Goal: Task Accomplishment & Management: Manage account settings

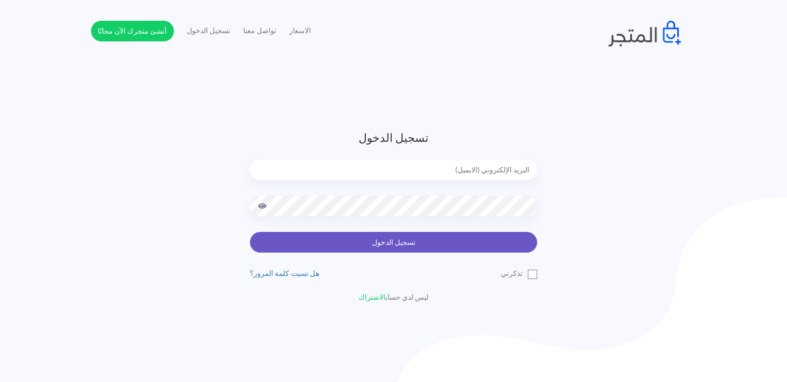
type input "[EMAIL_ADDRESS][DOMAIN_NAME]"
click at [413, 243] on button "تسجيل الدخول" at bounding box center [393, 242] width 287 height 21
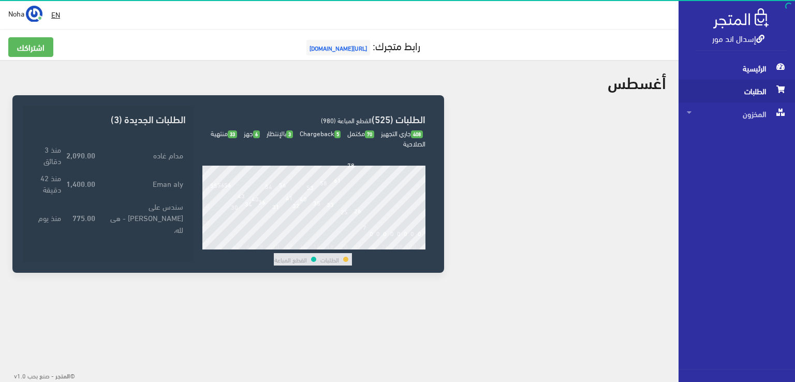
click at [749, 96] on span "الطلبات" at bounding box center [737, 91] width 100 height 23
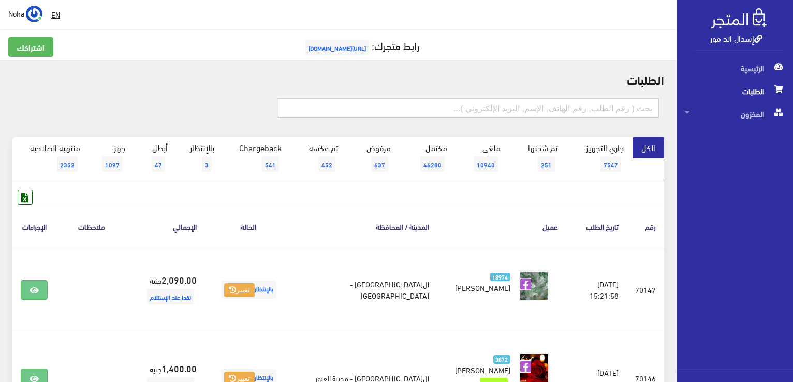
click at [605, 115] on input "text" at bounding box center [468, 108] width 381 height 20
type input "01552268684"
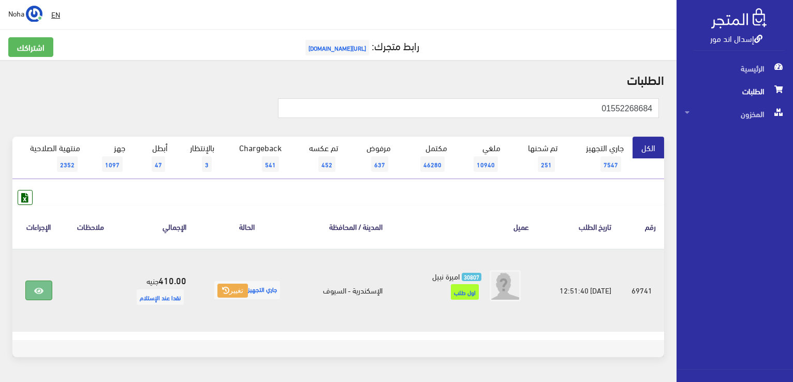
click at [38, 288] on icon at bounding box center [38, 291] width 9 height 8
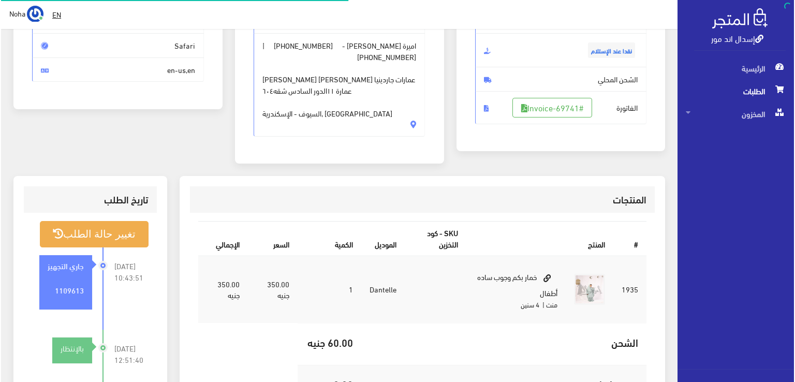
scroll to position [155, 0]
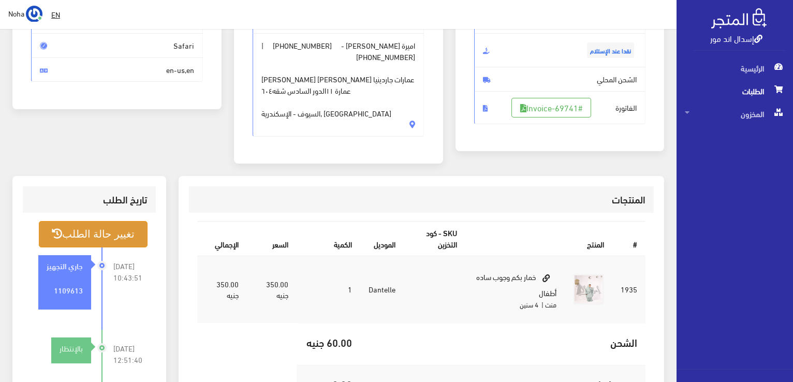
click at [147, 221] on button "تغيير حالة الطلب" at bounding box center [93, 234] width 109 height 26
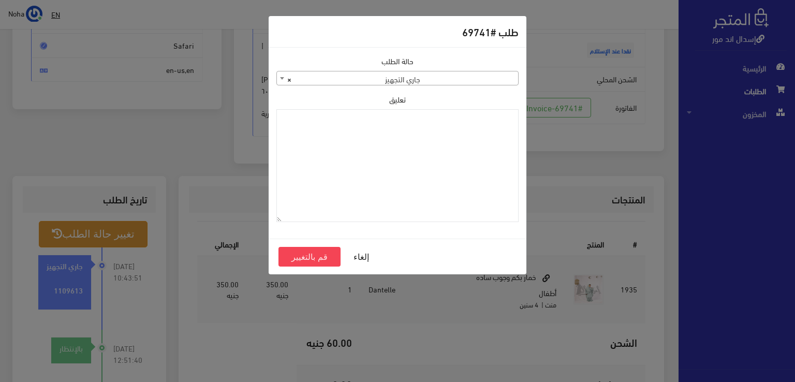
click at [409, 87] on div "حالة الطلب جاري التجهيز تم شحنها ملغي مكتمل مرفوض تم عكس الإلغاء فشل تم رد المب…" at bounding box center [397, 142] width 255 height 175
click at [410, 80] on span "× جاري التجهيز" at bounding box center [397, 78] width 241 height 14
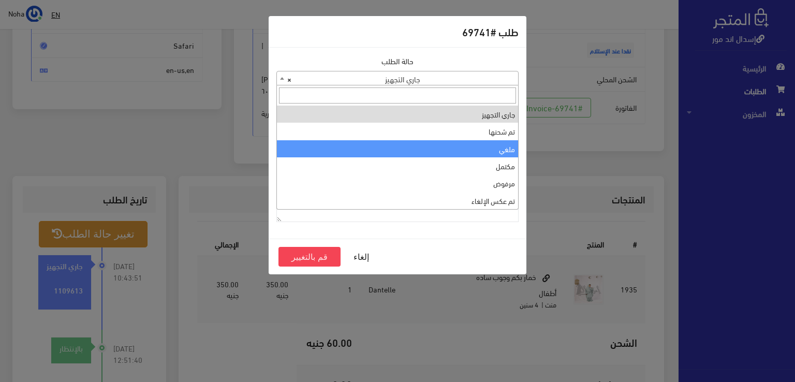
select select "3"
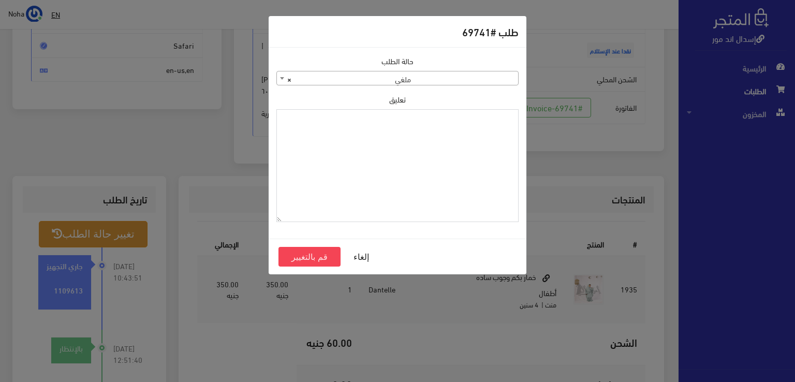
click at [446, 180] on textarea "تعليق" at bounding box center [397, 165] width 242 height 113
type textarea "رفض الاستلام مفتوح"
click at [310, 256] on button "قم بالتغيير" at bounding box center [309, 257] width 62 height 20
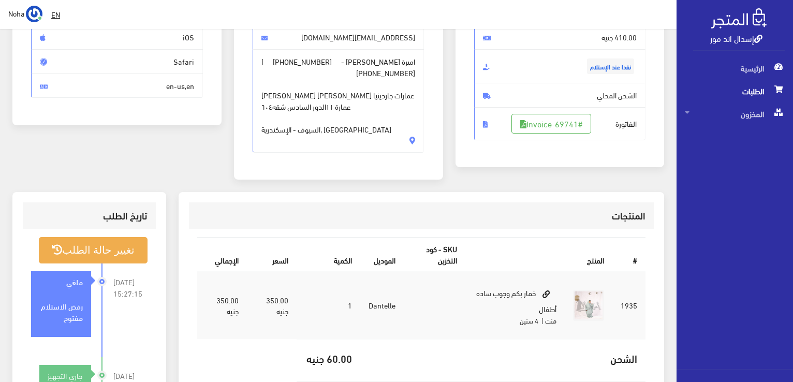
scroll to position [155, 0]
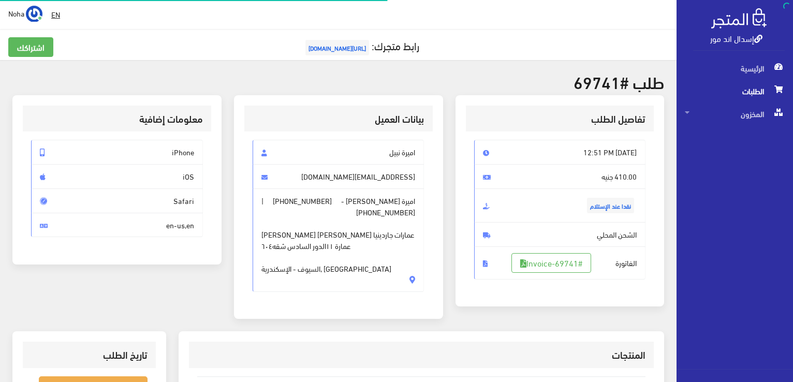
scroll to position [148, 0]
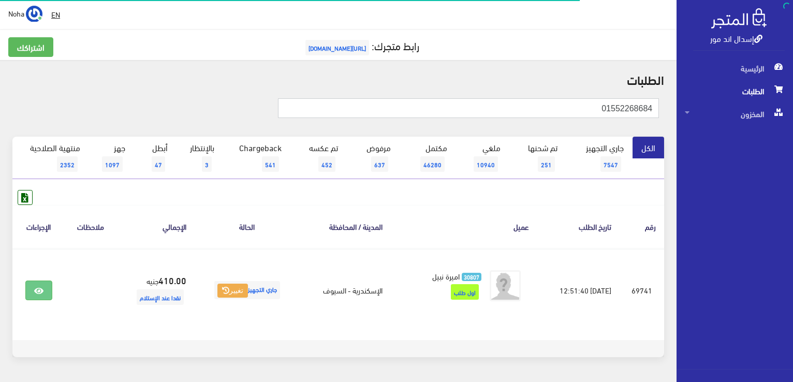
click at [543, 110] on input "01552268684" at bounding box center [468, 108] width 381 height 20
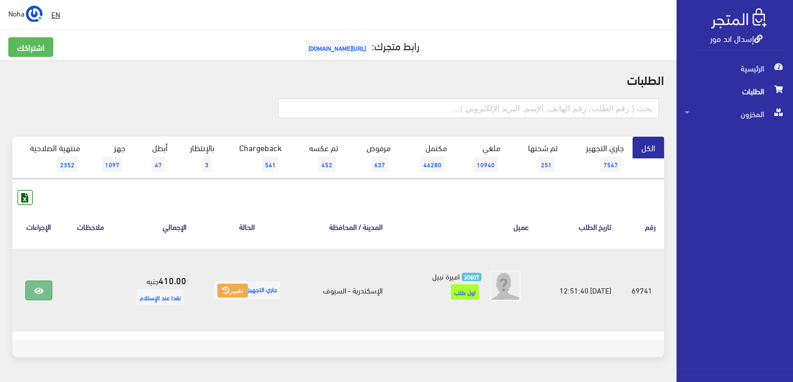
click at [42, 292] on link at bounding box center [38, 290] width 27 height 20
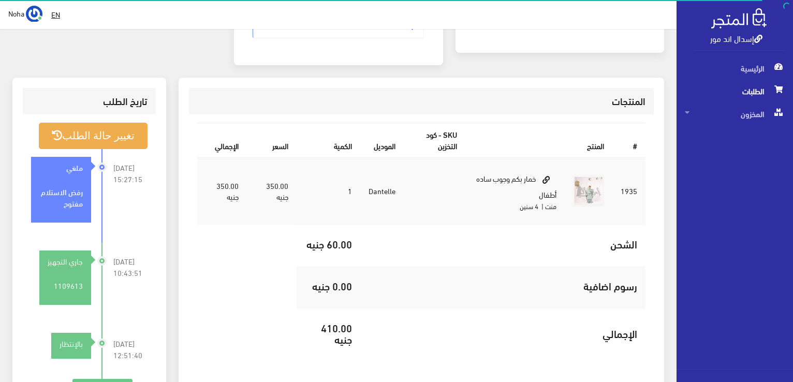
scroll to position [259, 0]
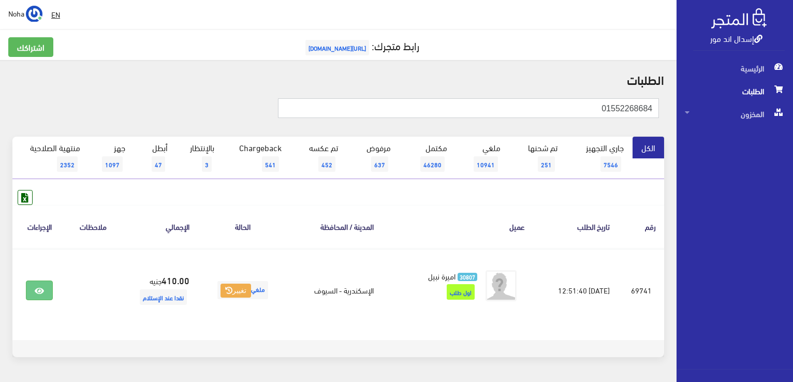
click at [588, 110] on input "01552268684" at bounding box center [468, 108] width 381 height 20
type input "01093982942"
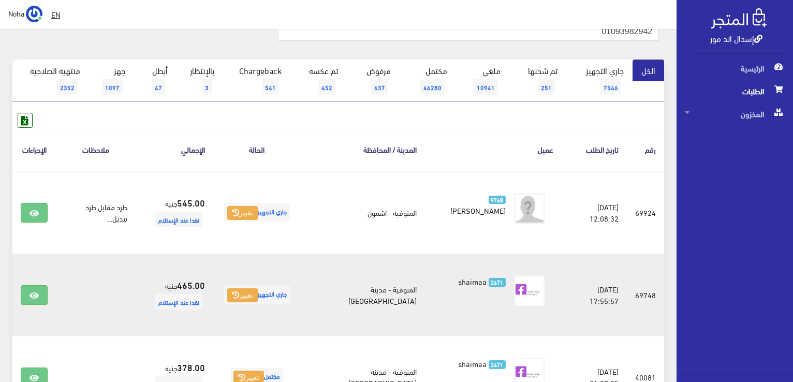
scroll to position [103, 0]
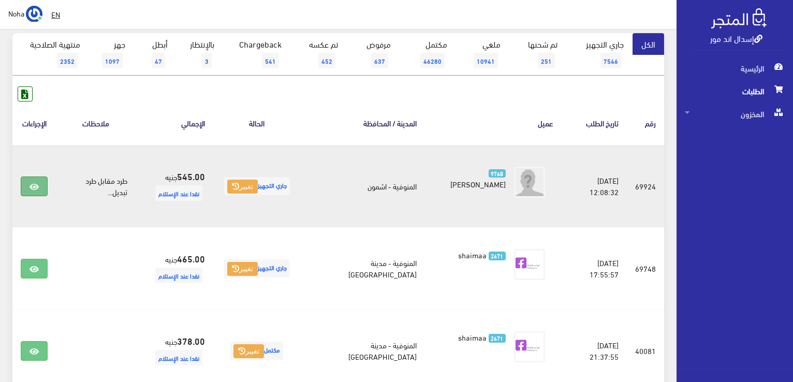
click at [33, 178] on link at bounding box center [34, 186] width 27 height 20
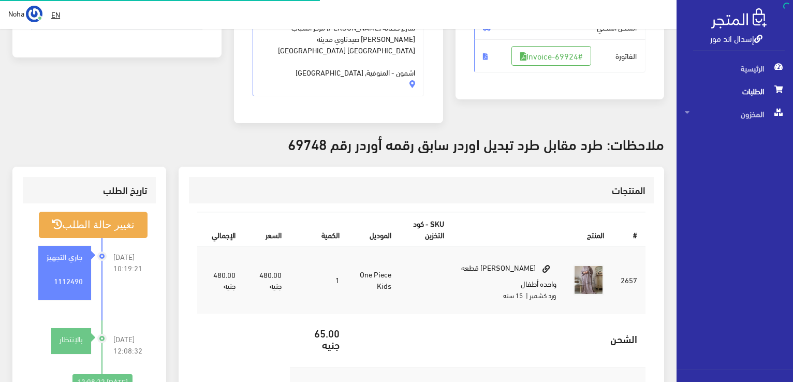
scroll to position [207, 0]
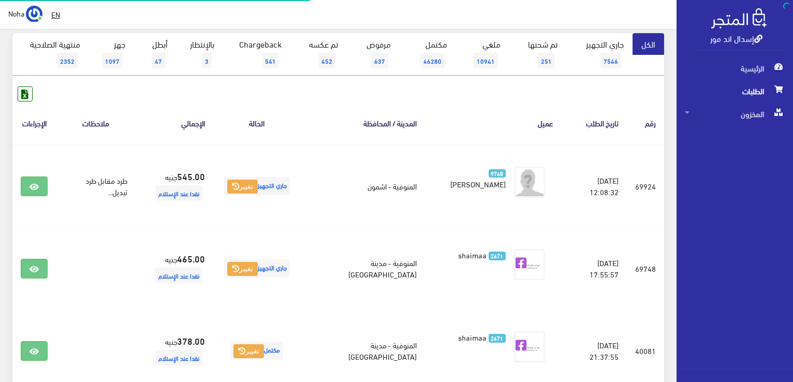
scroll to position [103, 0]
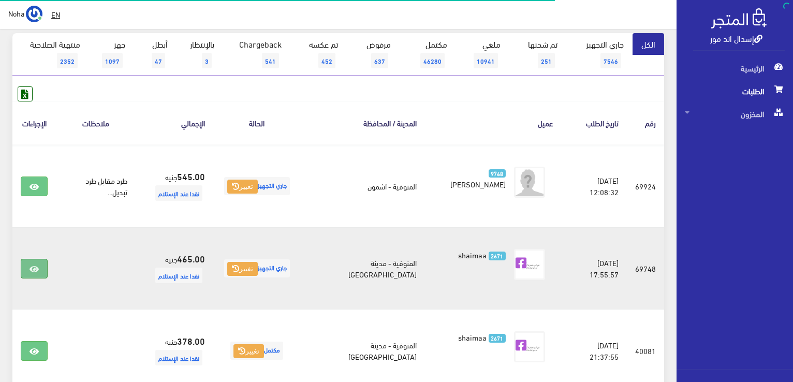
click at [23, 264] on link at bounding box center [34, 269] width 27 height 20
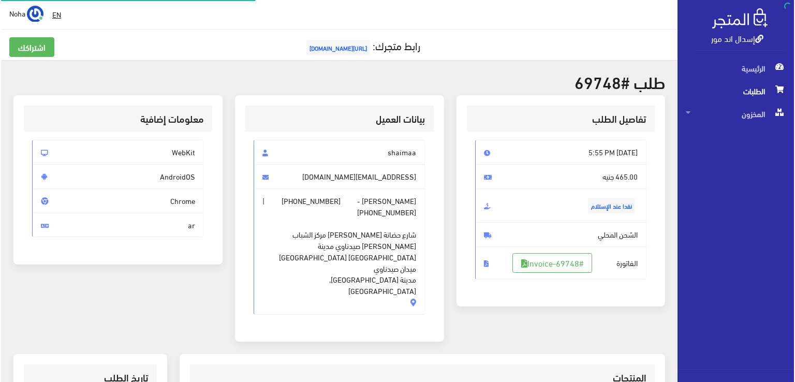
scroll to position [207, 0]
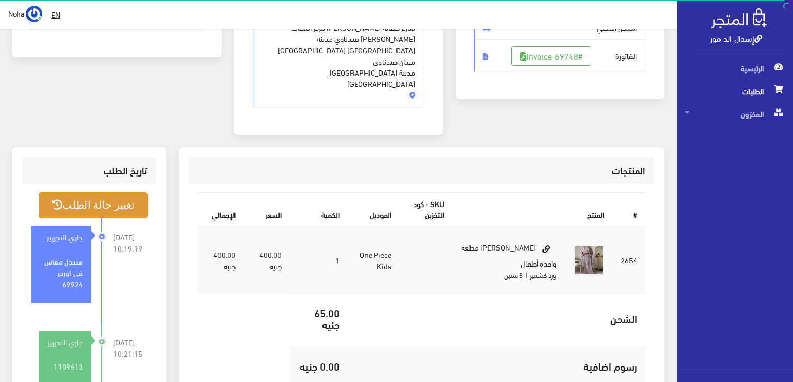
click at [75, 192] on button "تغيير حالة الطلب" at bounding box center [93, 205] width 109 height 26
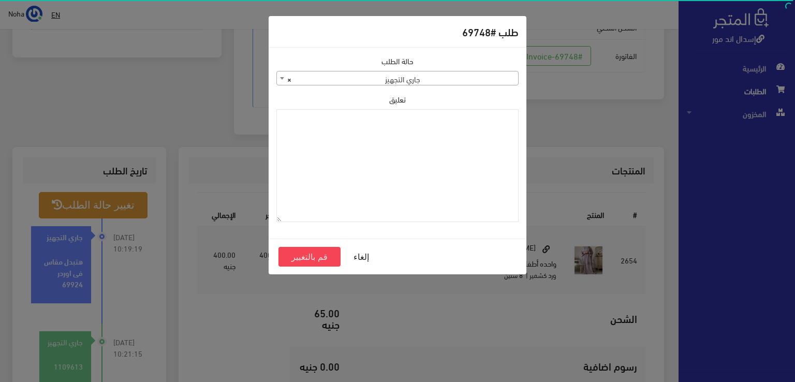
click at [337, 73] on span "× جاري التجهيز" at bounding box center [397, 78] width 241 height 14
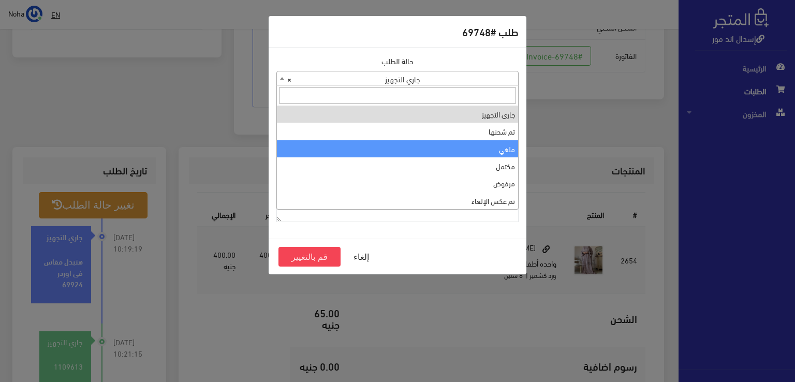
select select "3"
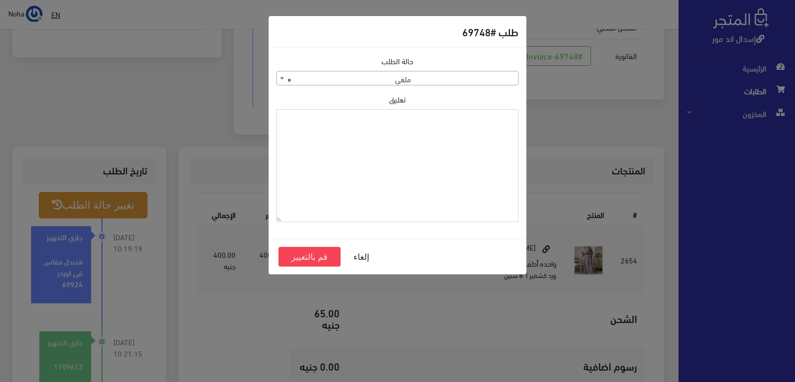
click at [426, 143] on textarea "تعليق" at bounding box center [397, 165] width 242 height 113
type textarea "بدلت مقاس"
click at [320, 259] on button "قم بالتغيير" at bounding box center [309, 257] width 62 height 20
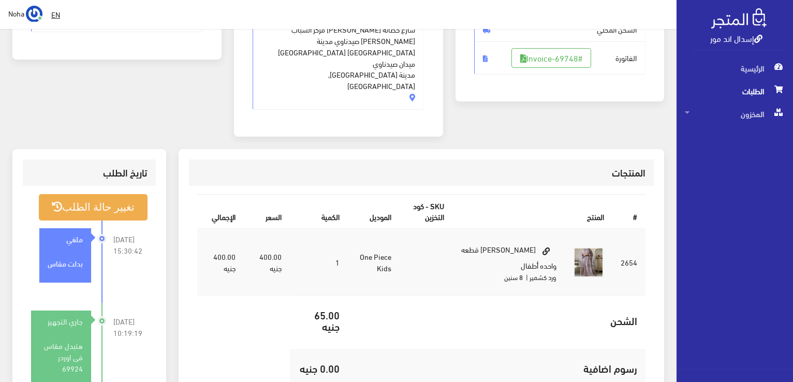
scroll to position [207, 0]
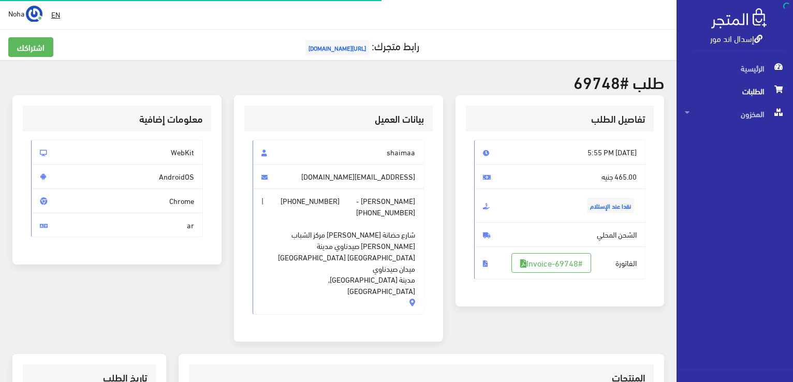
scroll to position [203, 0]
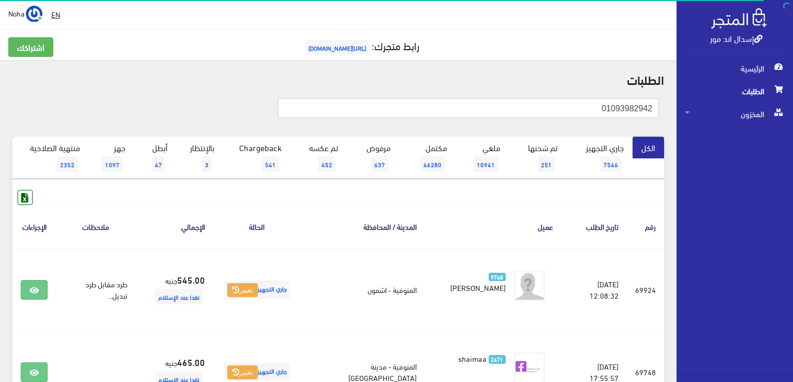
drag, startPoint x: 574, startPoint y: 111, endPoint x: 794, endPoint y: 143, distance: 222.2
click at [792, 143] on html "إسدال اند مور الرئيسية الطلبات" at bounding box center [396, 191] width 793 height 382
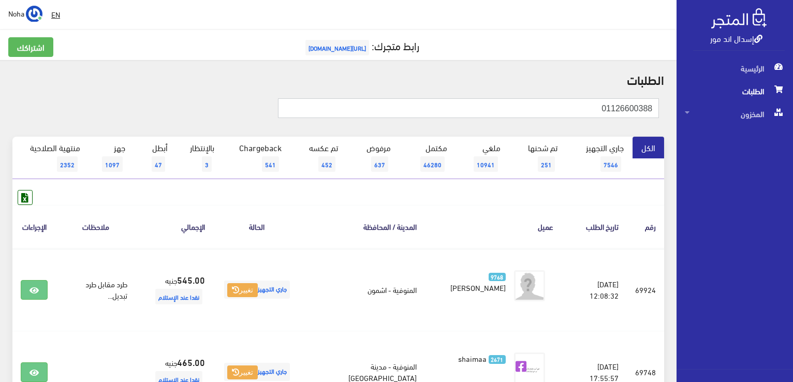
type input "01126600388"
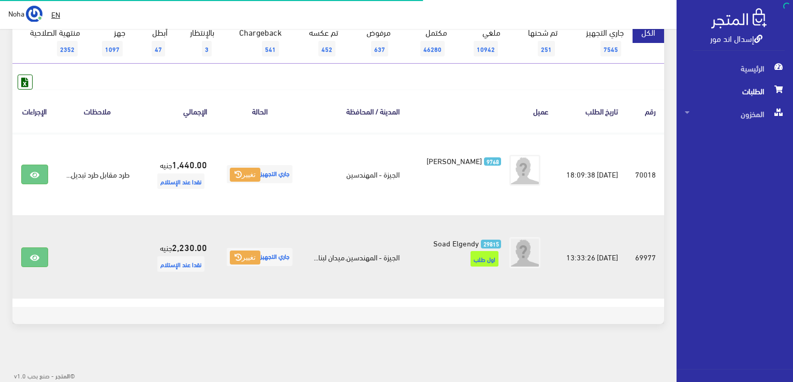
scroll to position [126, 0]
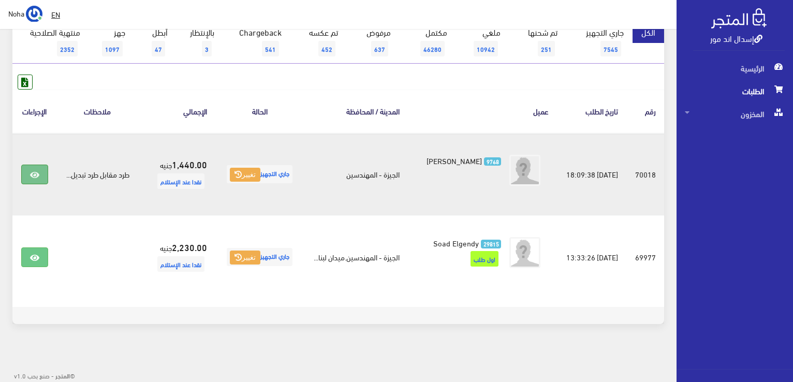
click at [33, 171] on icon at bounding box center [34, 175] width 9 height 8
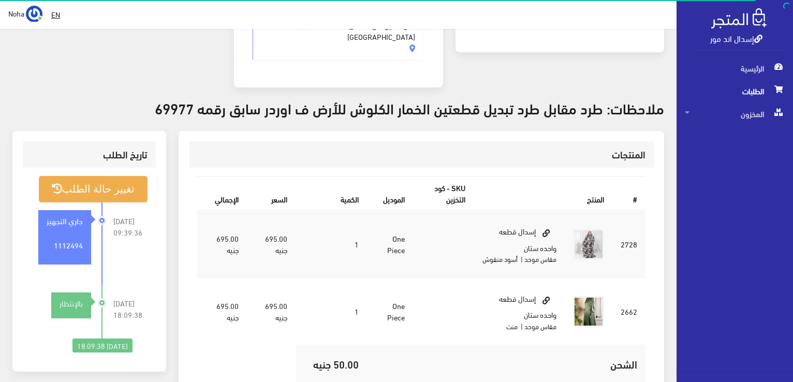
scroll to position [259, 0]
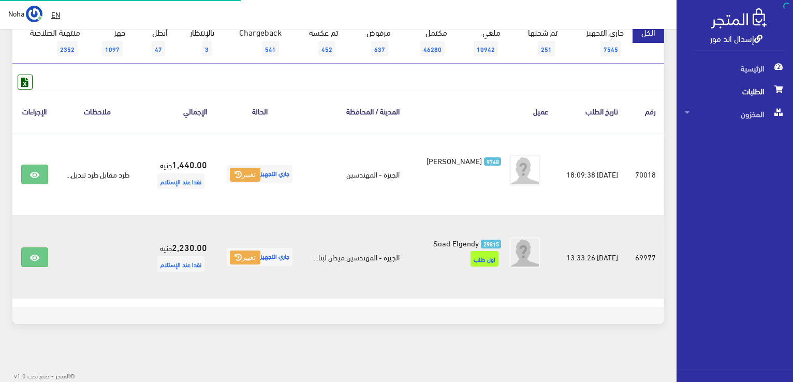
scroll to position [126, 0]
click at [42, 253] on link at bounding box center [34, 257] width 27 height 20
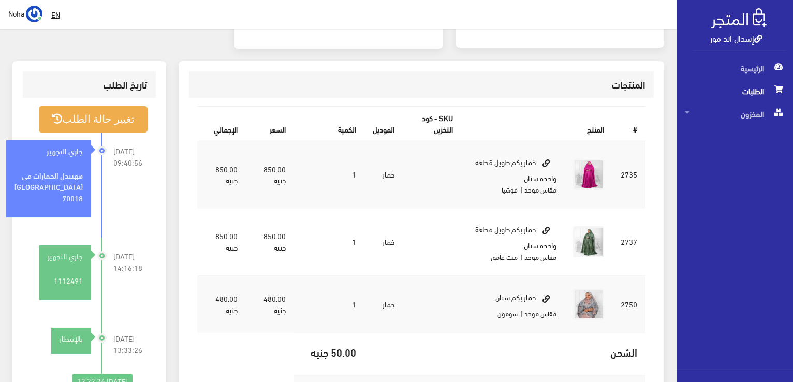
scroll to position [52, 0]
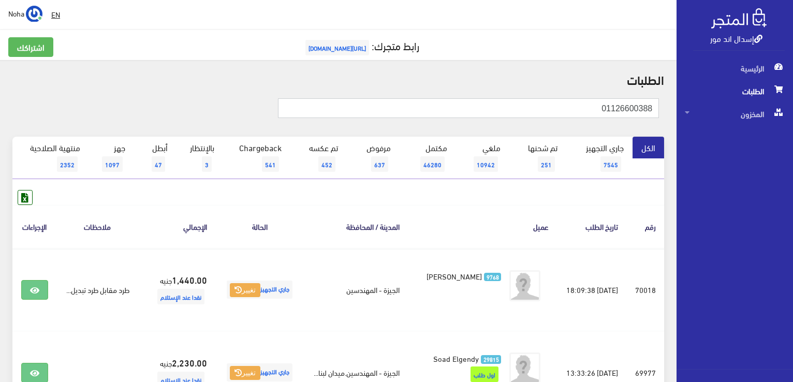
drag, startPoint x: 579, startPoint y: 112, endPoint x: 780, endPoint y: 127, distance: 200.8
click at [780, 127] on div "إسدال اند مور الرئيسية الطلبات المخزون" at bounding box center [396, 248] width 793 height 497
type input "01143942700"
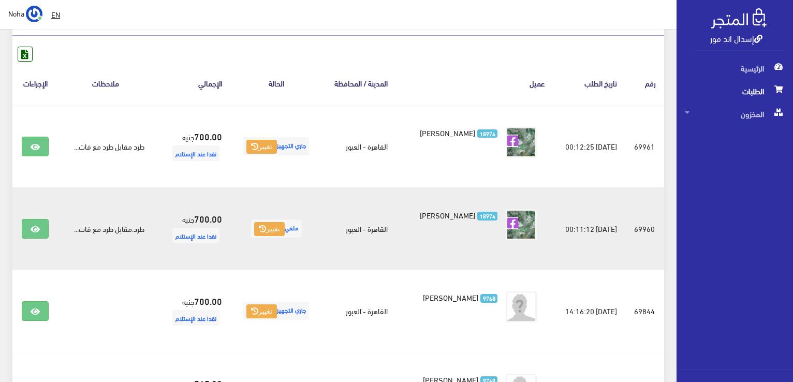
scroll to position [155, 0]
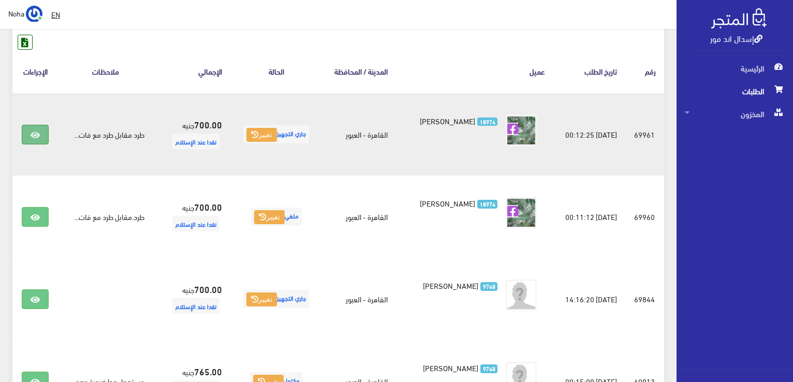
click at [34, 131] on icon at bounding box center [35, 135] width 9 height 8
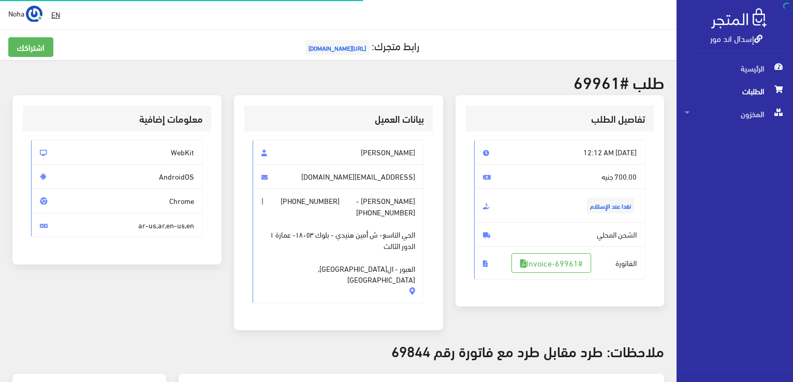
scroll to position [207, 0]
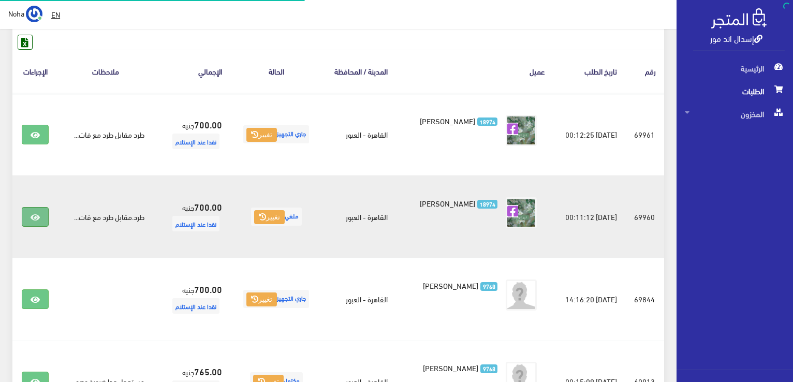
scroll to position [155, 0]
click at [35, 210] on link at bounding box center [35, 217] width 27 height 20
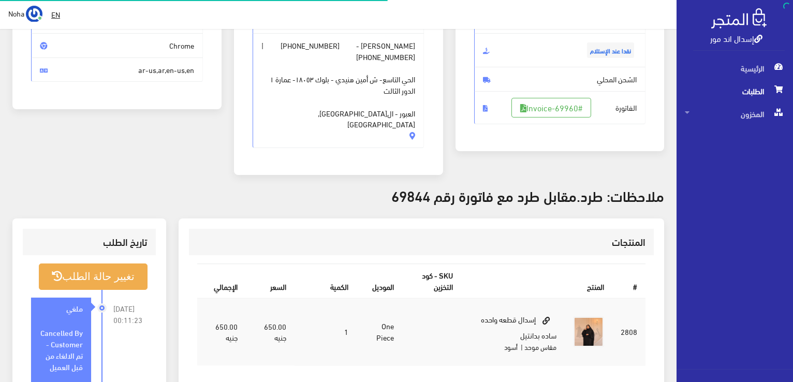
scroll to position [207, 0]
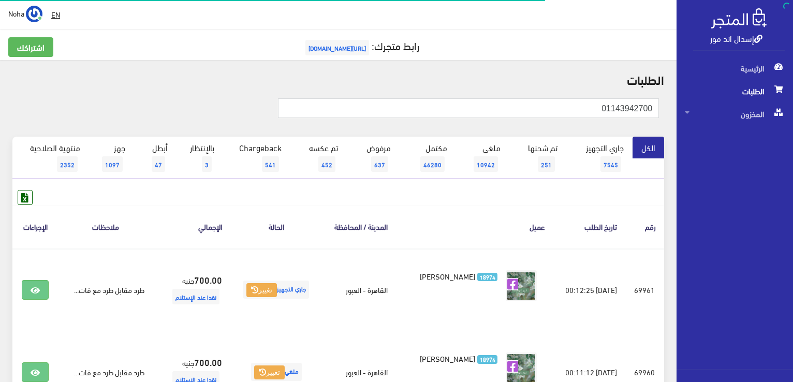
scroll to position [155, 0]
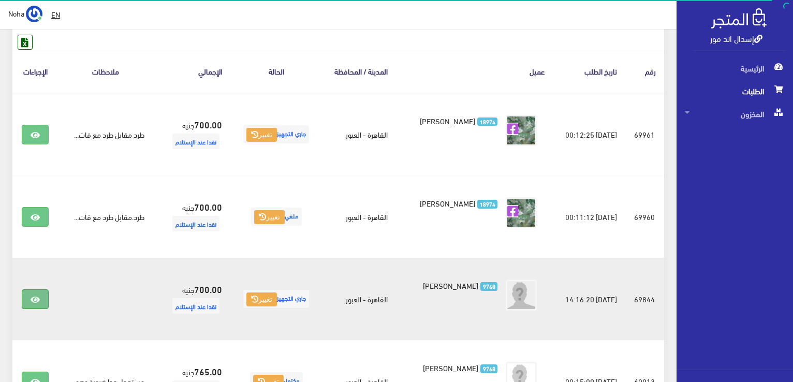
click at [39, 298] on icon at bounding box center [35, 299] width 9 height 8
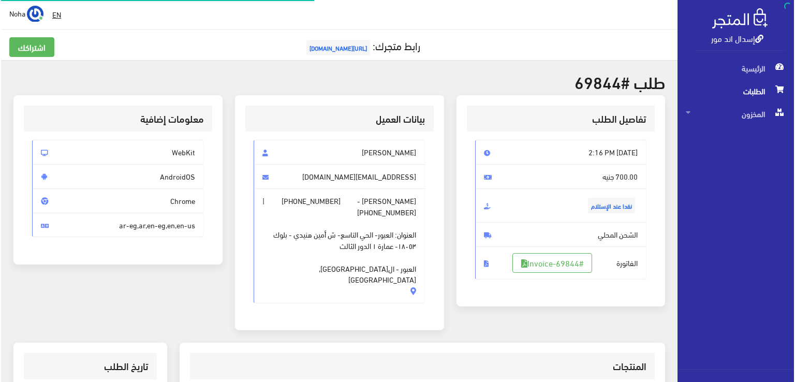
scroll to position [155, 0]
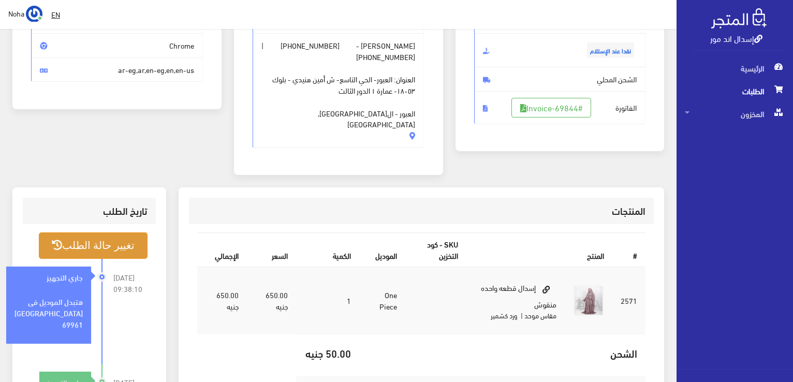
click at [88, 232] on button "تغيير حالة الطلب" at bounding box center [93, 245] width 109 height 26
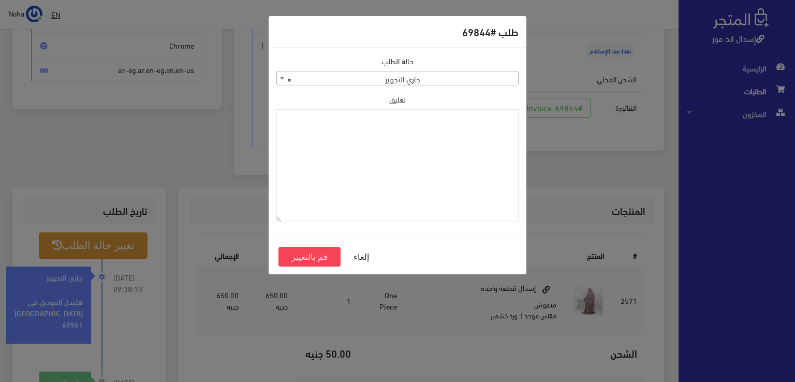
click at [451, 76] on span "× جاري التجهيز" at bounding box center [397, 78] width 241 height 14
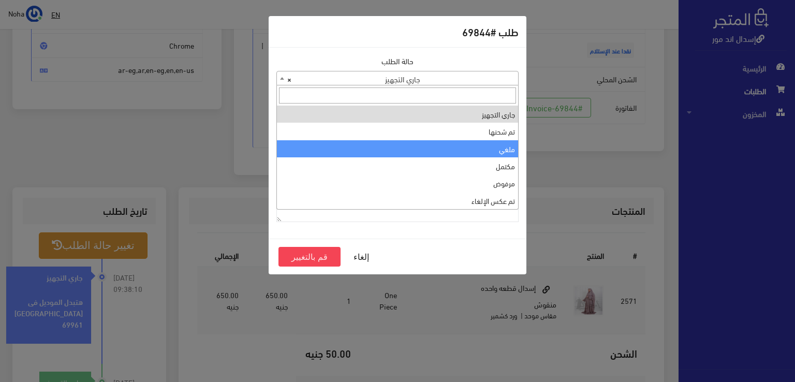
select select "3"
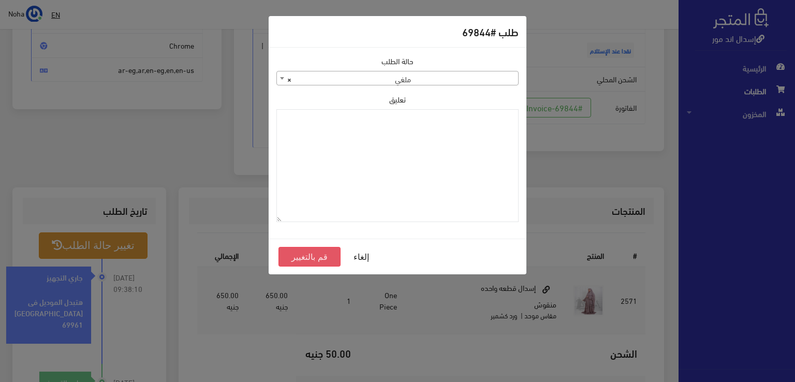
click at [312, 258] on button "قم بالتغيير" at bounding box center [309, 257] width 62 height 20
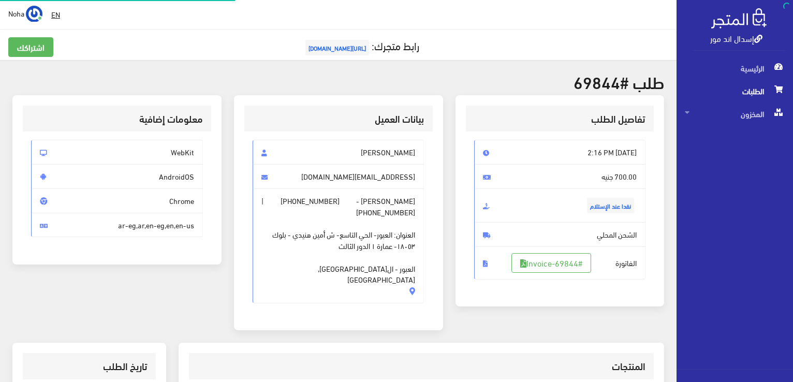
scroll to position [148, 0]
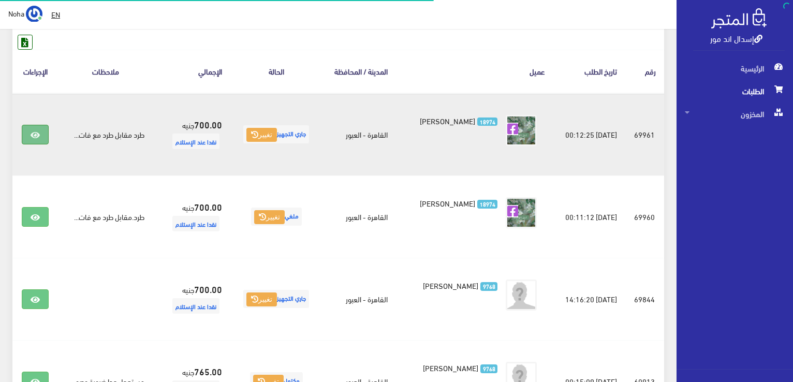
scroll to position [155, 0]
click at [35, 137] on icon at bounding box center [35, 135] width 9 height 8
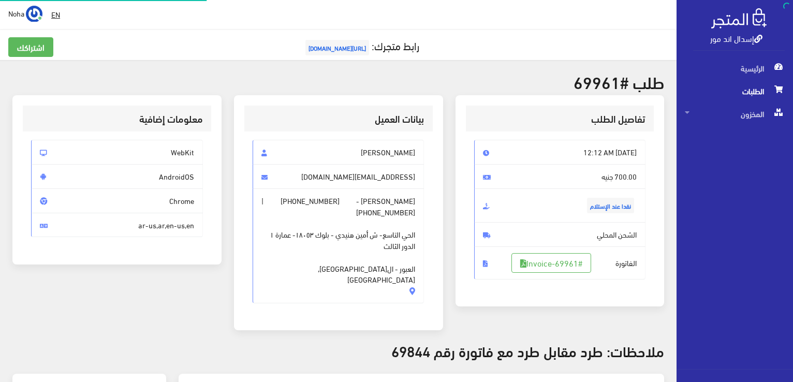
scroll to position [207, 0]
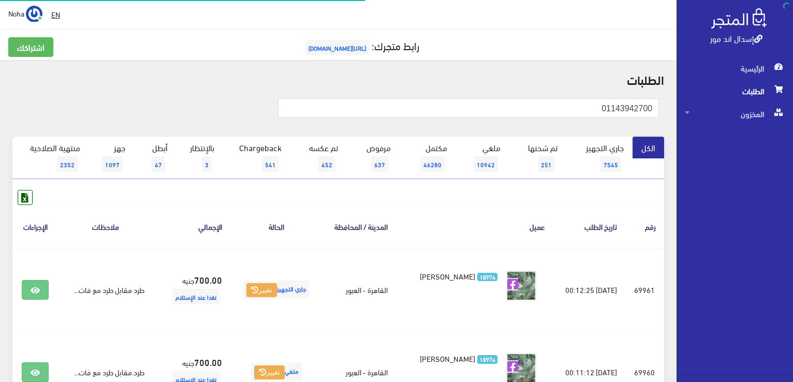
scroll to position [155, 0]
click at [591, 113] on input "01143942700" at bounding box center [468, 108] width 381 height 20
type input "01555548700"
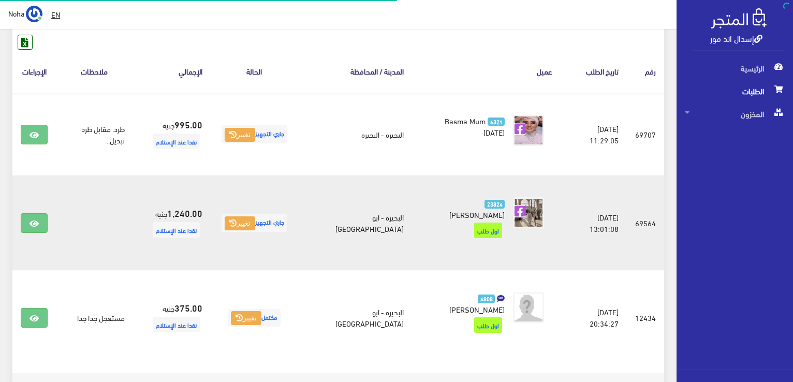
scroll to position [155, 0]
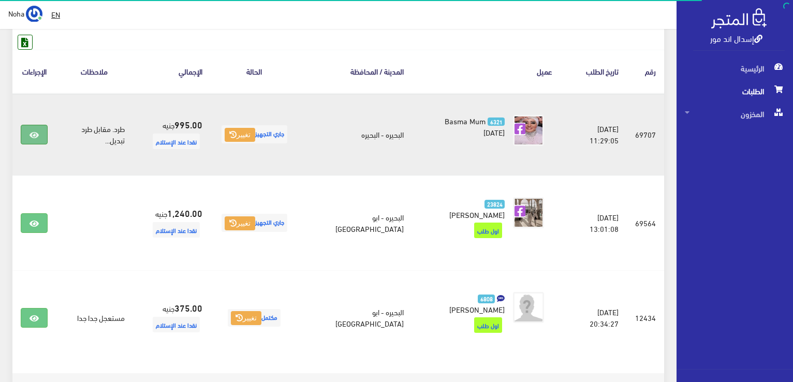
click at [43, 127] on link at bounding box center [34, 135] width 27 height 20
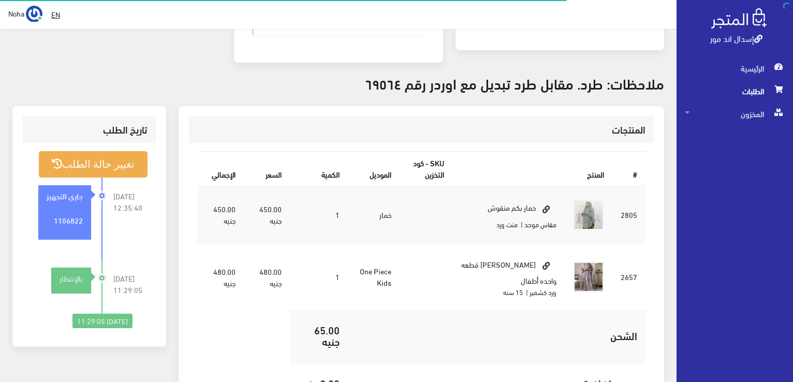
scroll to position [259, 0]
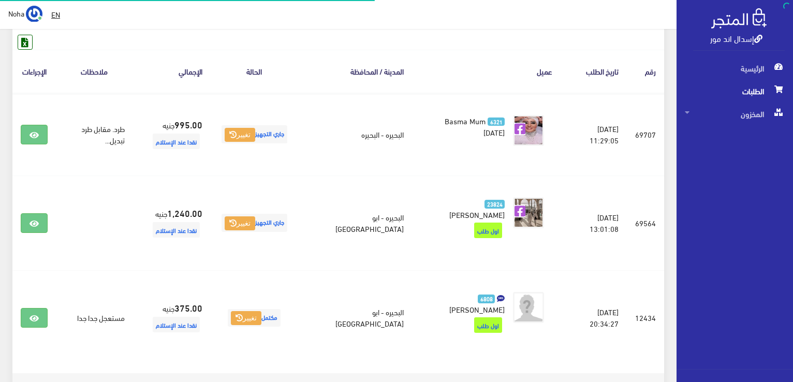
scroll to position [155, 0]
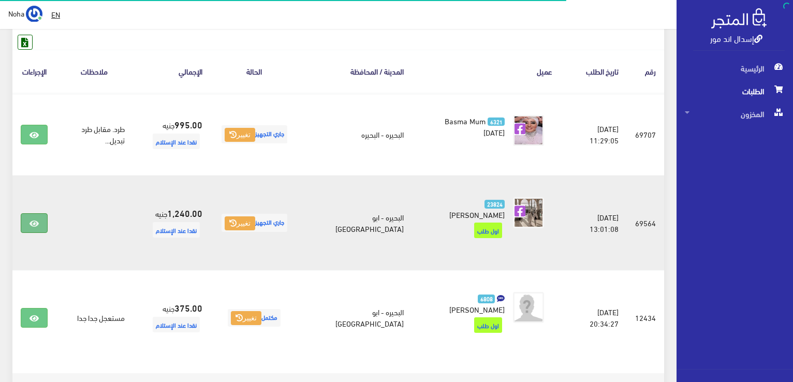
click at [39, 214] on link at bounding box center [34, 223] width 27 height 20
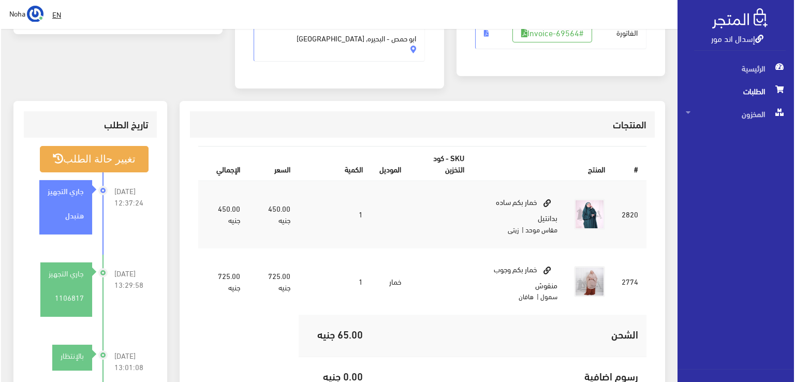
scroll to position [259, 0]
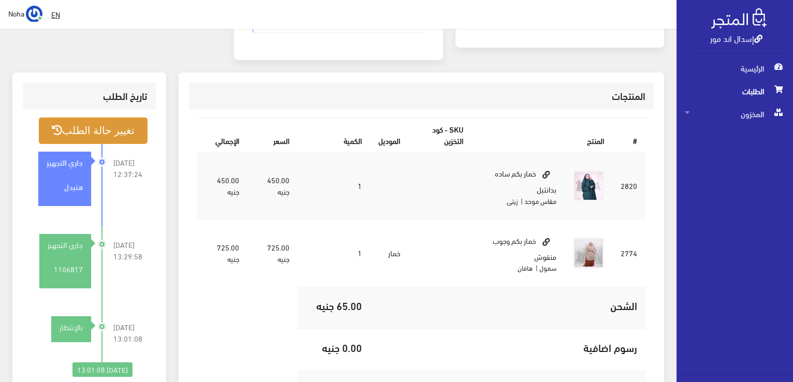
click at [89, 139] on button "تغيير حالة الطلب" at bounding box center [93, 130] width 109 height 26
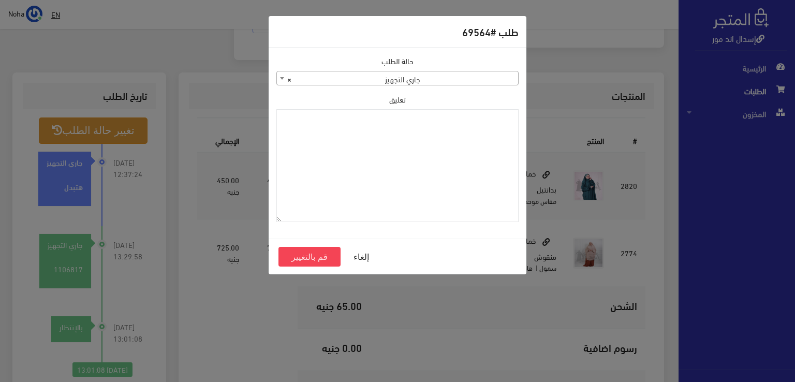
click at [412, 82] on span "× جاري التجهيز" at bounding box center [397, 78] width 241 height 14
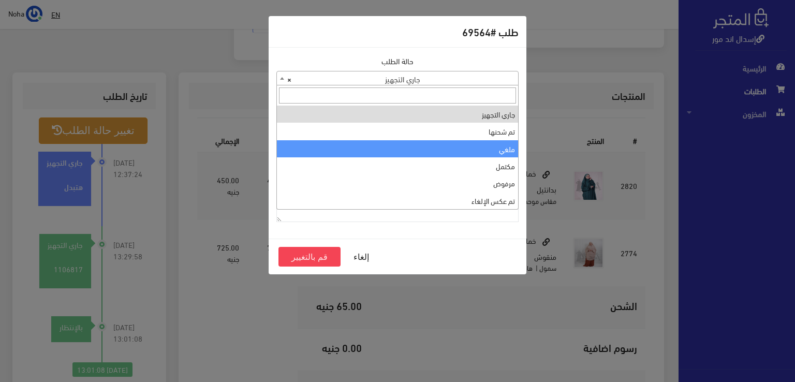
select select "3"
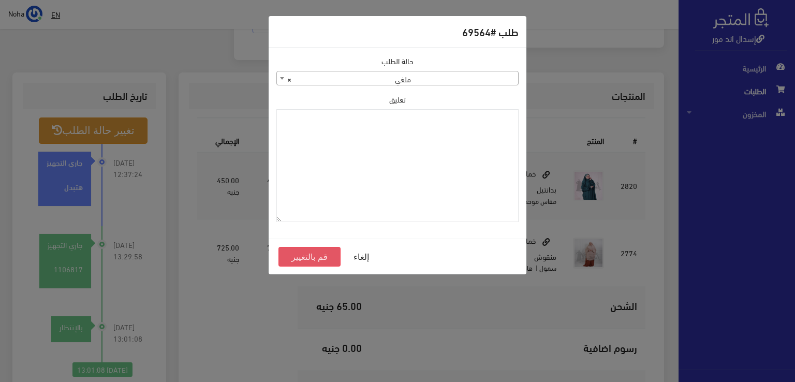
click at [319, 261] on button "قم بالتغيير" at bounding box center [309, 257] width 62 height 20
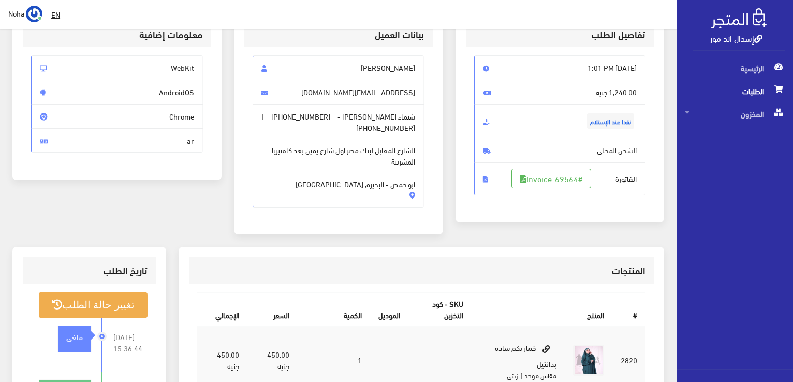
scroll to position [310, 0]
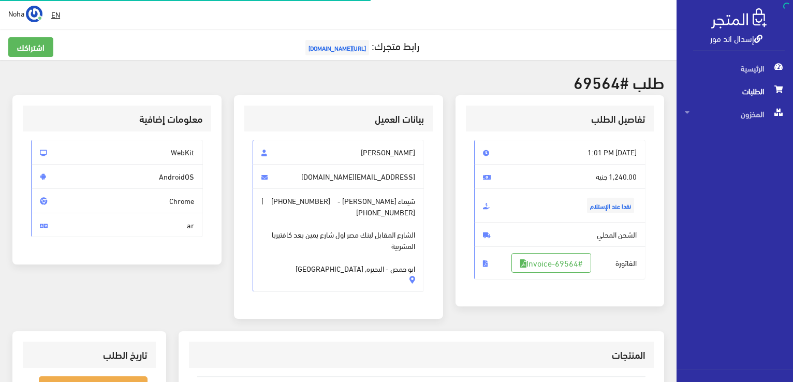
scroll to position [248, 0]
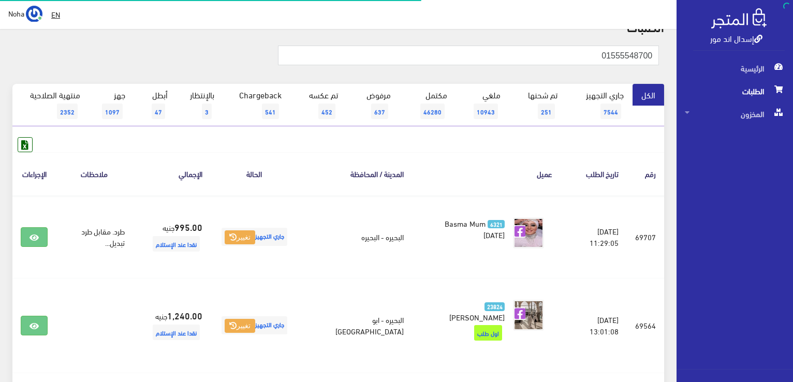
scroll to position [52, 0]
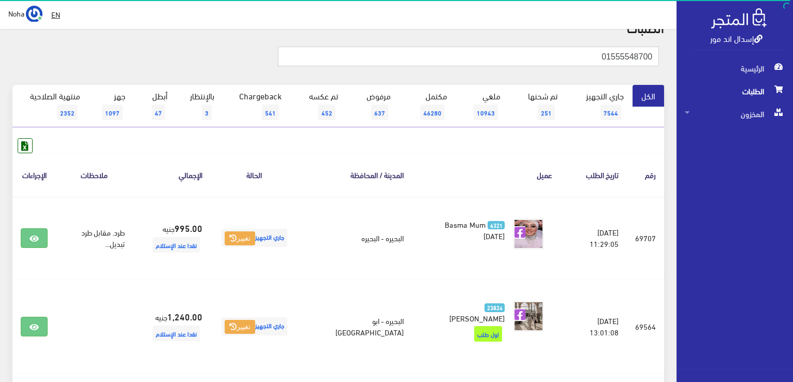
click at [560, 65] on input "01555548700" at bounding box center [468, 57] width 381 height 20
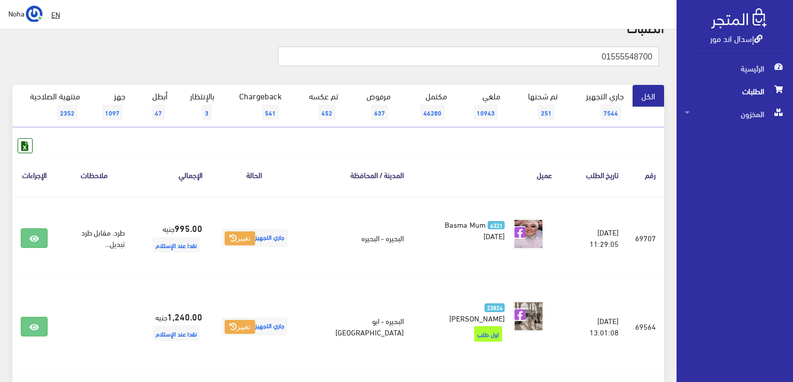
click at [560, 65] on input "01555548700" at bounding box center [468, 57] width 381 height 20
type input "01008183210"
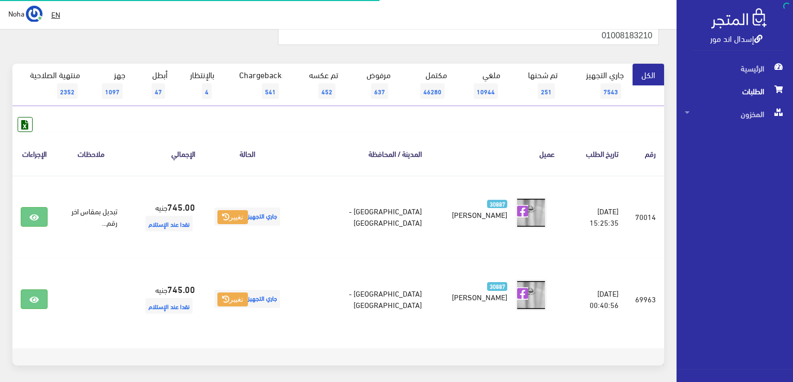
scroll to position [113, 0]
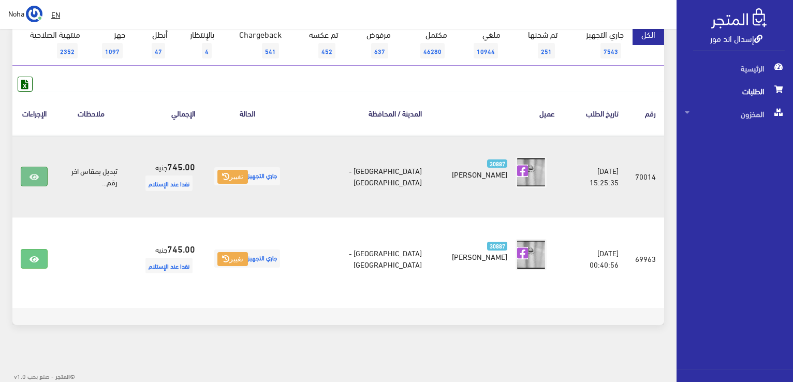
click at [34, 179] on icon at bounding box center [33, 177] width 9 height 8
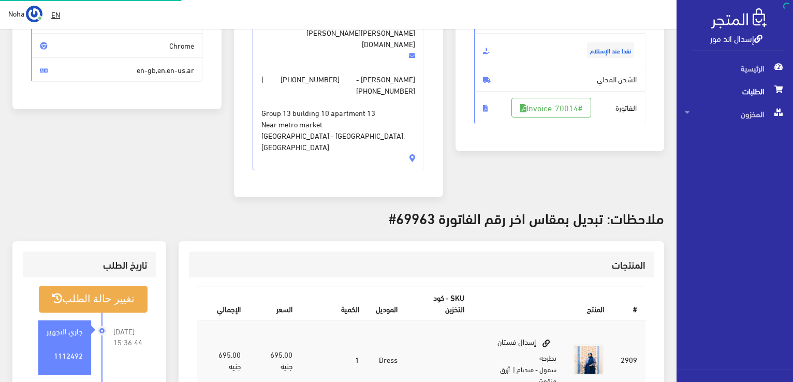
scroll to position [155, 0]
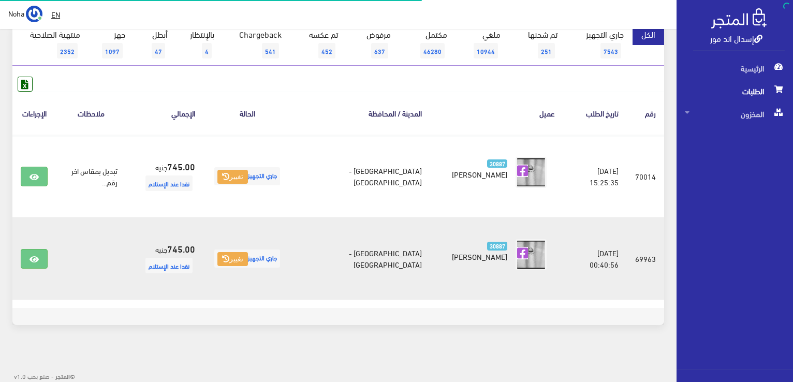
scroll to position [113, 0]
click at [38, 261] on icon at bounding box center [33, 259] width 9 height 8
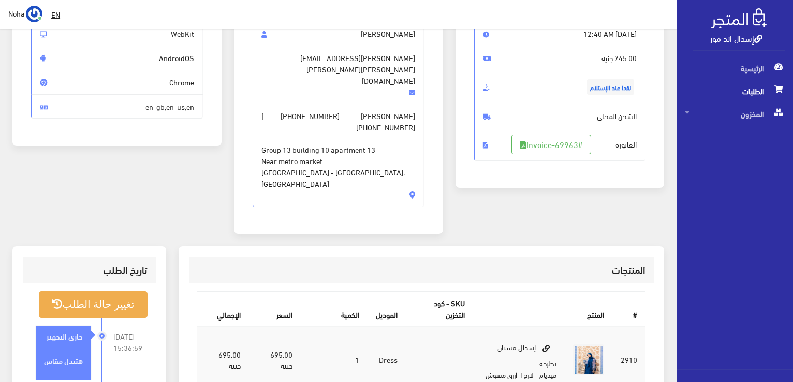
scroll to position [259, 0]
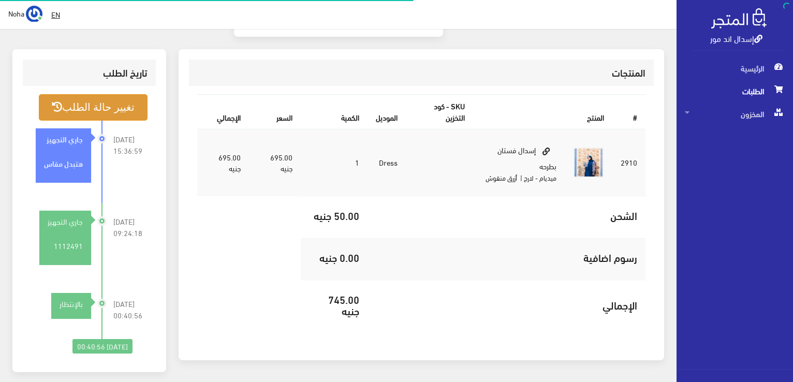
click at [101, 94] on button "تغيير حالة الطلب" at bounding box center [93, 107] width 109 height 26
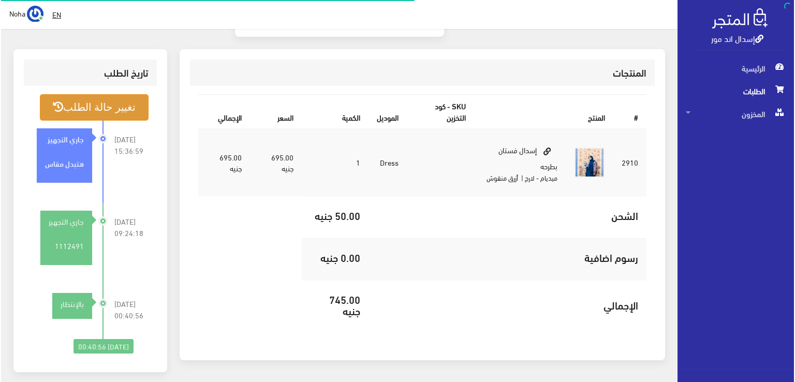
scroll to position [316, 0]
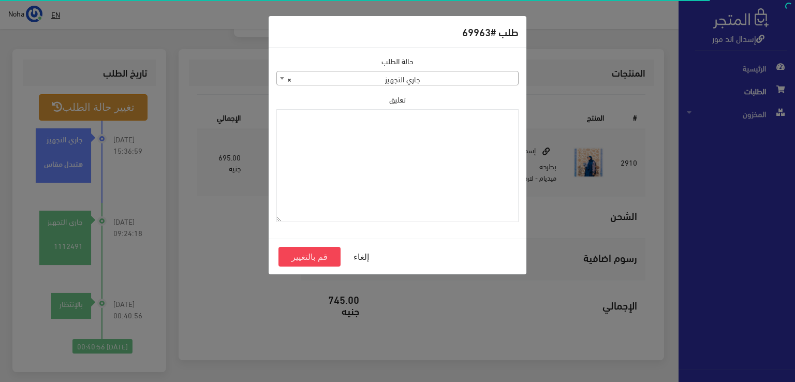
click at [464, 77] on span "× جاري التجهيز" at bounding box center [397, 78] width 241 height 14
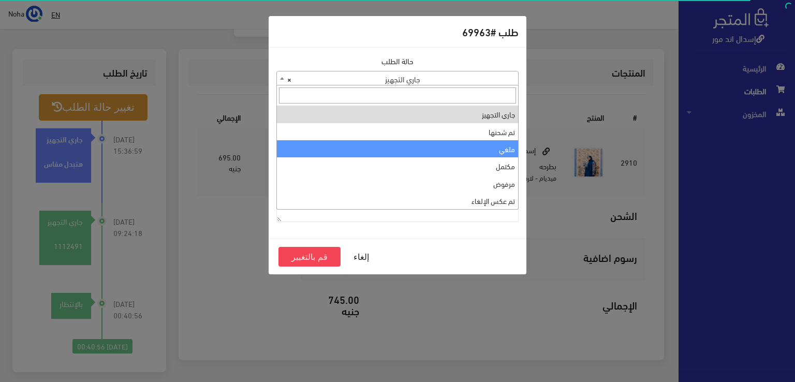
select select "3"
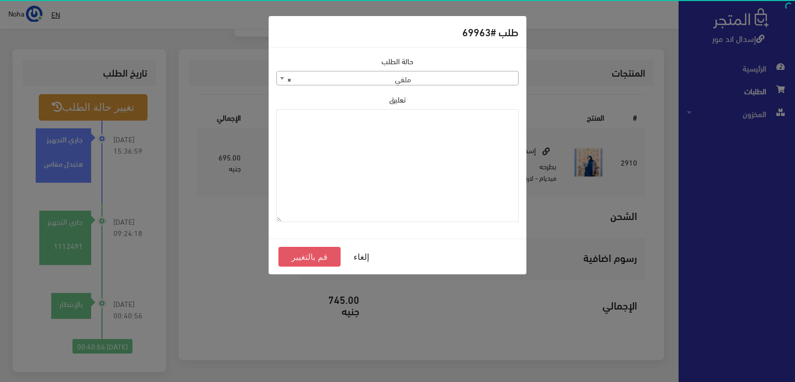
click at [313, 261] on button "قم بالتغيير" at bounding box center [309, 257] width 62 height 20
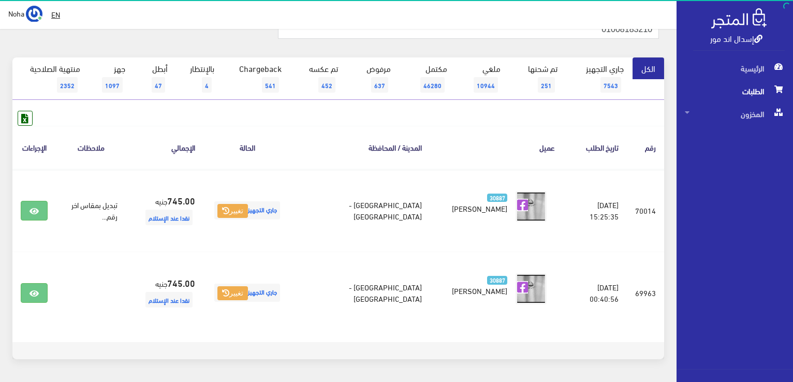
scroll to position [62, 0]
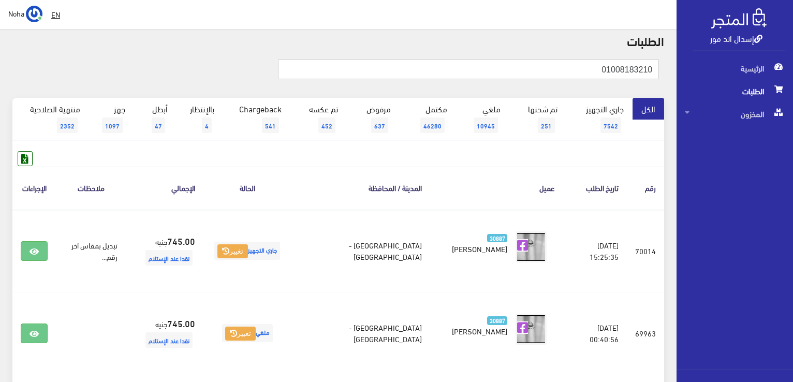
drag, startPoint x: 591, startPoint y: 54, endPoint x: 794, endPoint y: 5, distance: 209.2
click at [792, 5] on html "إسدال اند مور الرئيسية الطلبات" at bounding box center [396, 152] width 793 height 382
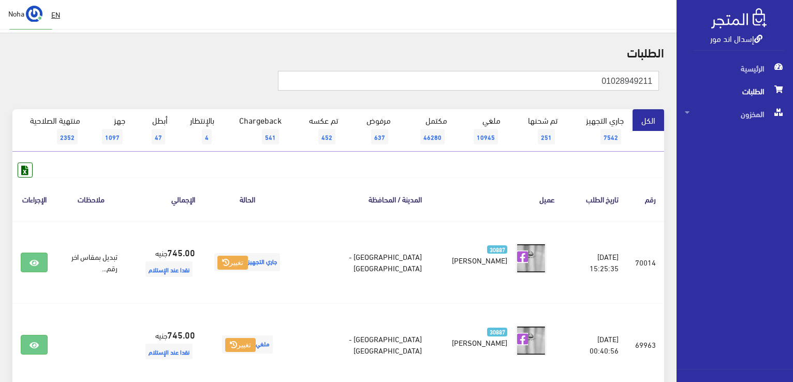
type input "01028949211"
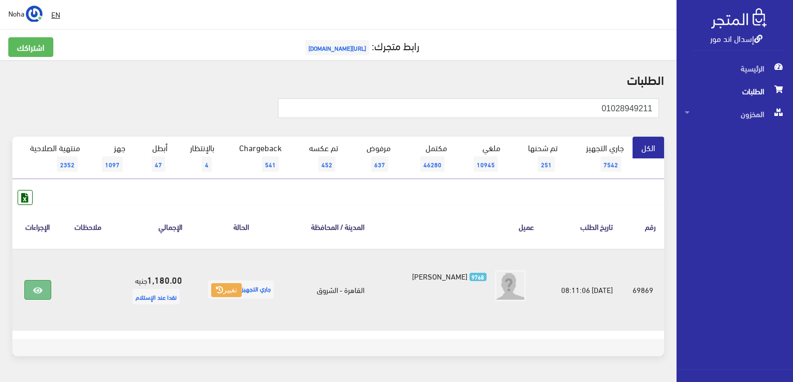
click at [42, 288] on link at bounding box center [37, 290] width 27 height 20
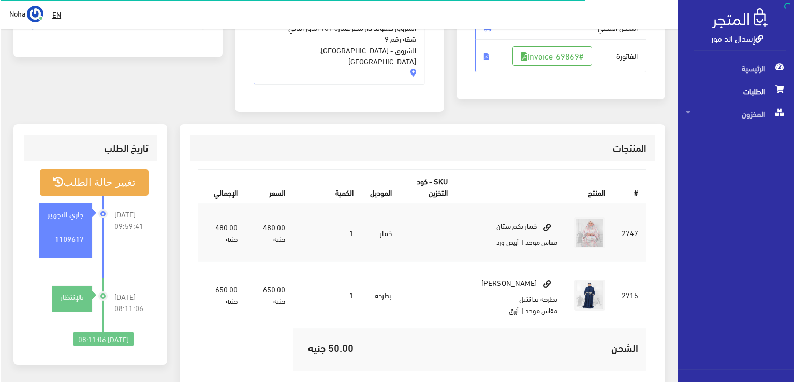
scroll to position [207, 0]
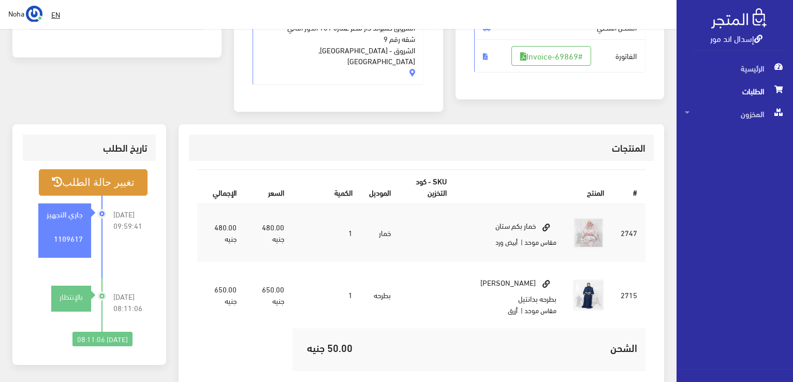
click at [128, 180] on button "تغيير حالة الطلب" at bounding box center [93, 182] width 109 height 26
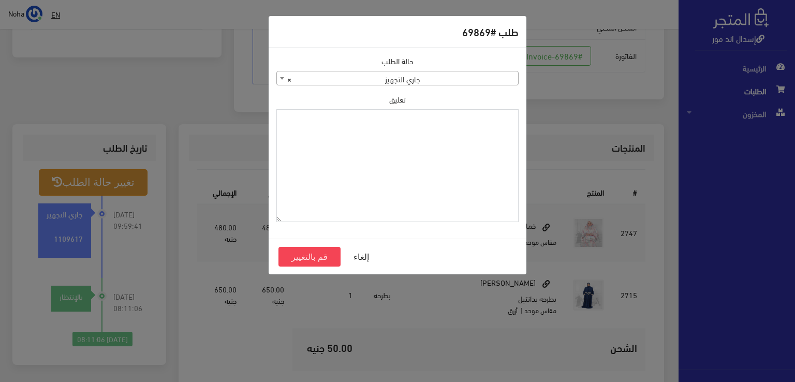
click at [386, 137] on textarea "تعليق" at bounding box center [397, 165] width 242 height 113
type textarea "رجعت الازرق اذن صرف"
click at [308, 256] on button "قم بالتغيير" at bounding box center [309, 257] width 62 height 20
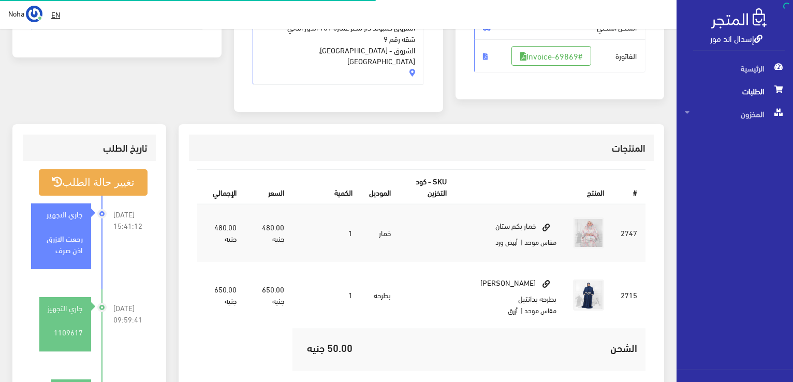
scroll to position [207, 0]
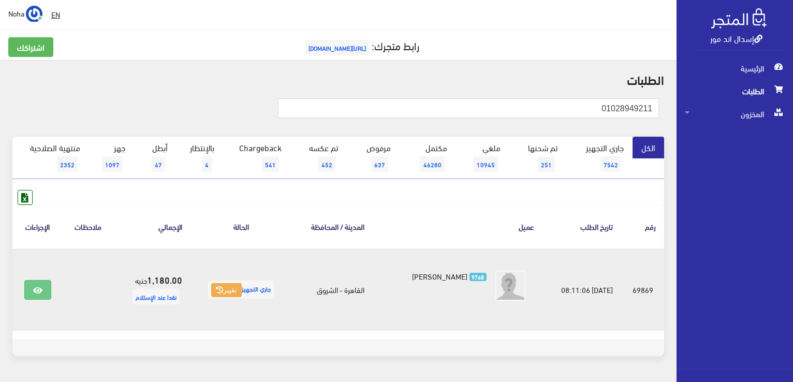
drag, startPoint x: 190, startPoint y: 278, endPoint x: 197, endPoint y: 271, distance: 10.3
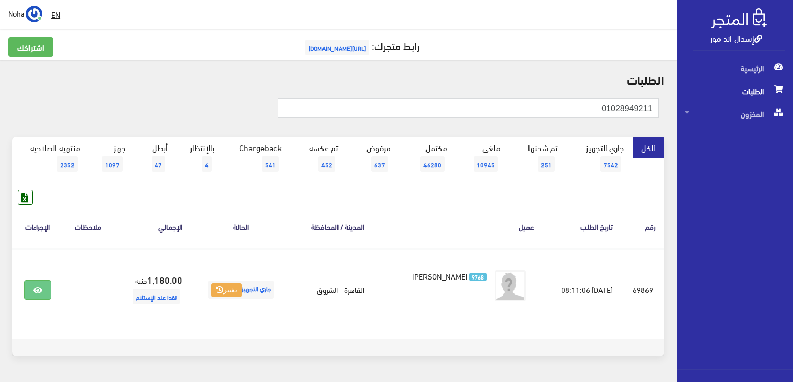
drag, startPoint x: 197, startPoint y: 271, endPoint x: 129, endPoint y: 112, distance: 172.4
click at [129, 112] on div at bounding box center [120, 112] width 218 height 28
drag, startPoint x: 576, startPoint y: 109, endPoint x: 794, endPoint y: 125, distance: 218.4
click at [792, 125] on html "إسدال اند مور الرئيسية الطلبات" at bounding box center [396, 191] width 793 height 382
type input "0111092052"
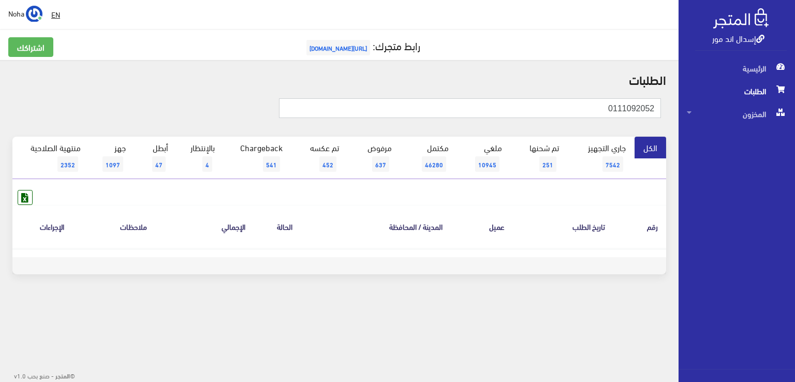
click at [631, 107] on input "0111092052" at bounding box center [470, 108] width 382 height 20
type input "01110792052"
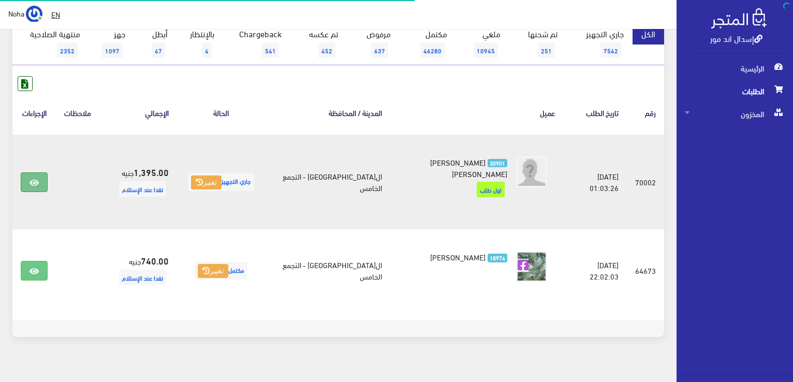
scroll to position [114, 0]
click at [38, 178] on icon at bounding box center [33, 182] width 9 height 8
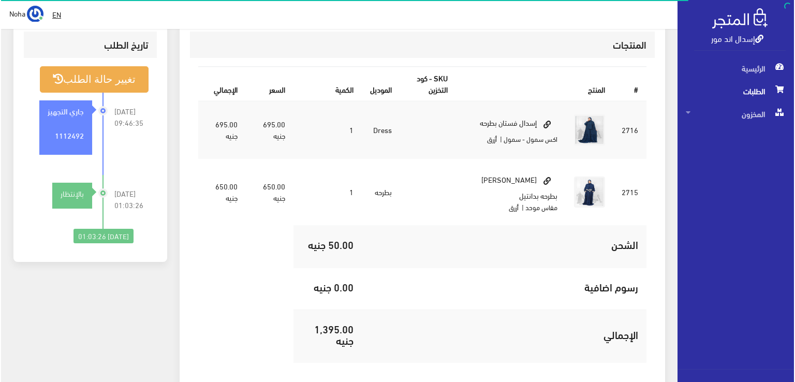
scroll to position [310, 0]
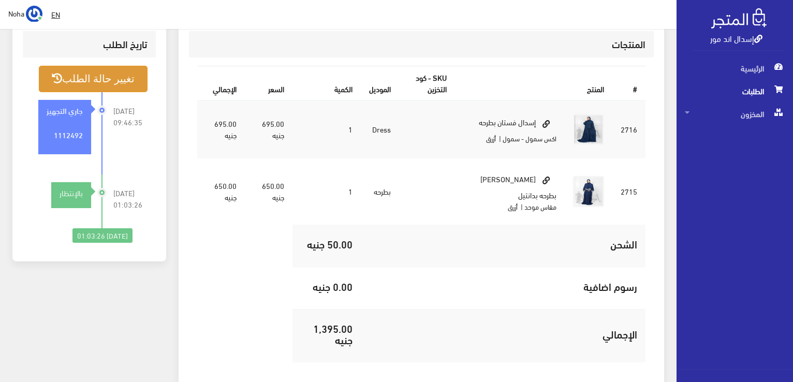
click at [79, 69] on button "تغيير حالة الطلب" at bounding box center [93, 79] width 109 height 26
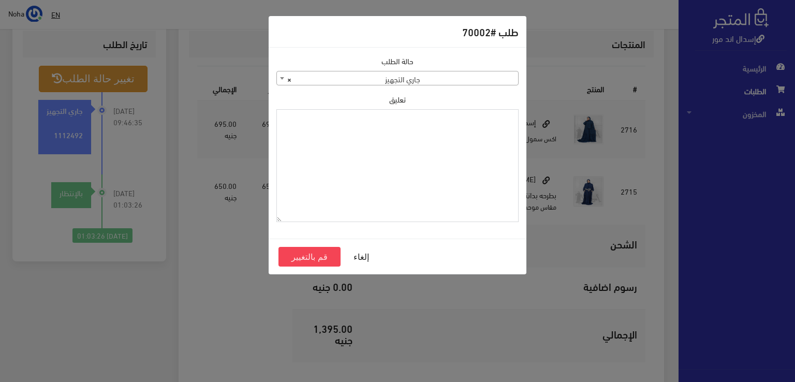
click at [478, 174] on textarea "تعليق" at bounding box center [397, 165] width 242 height 113
type textarea "رجعت الفستان جزء من شحنة"
click at [326, 258] on button "قم بالتغيير" at bounding box center [309, 257] width 62 height 20
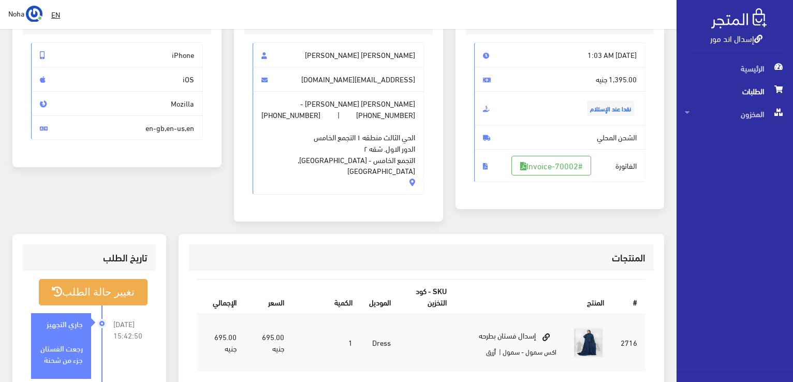
scroll to position [103, 0]
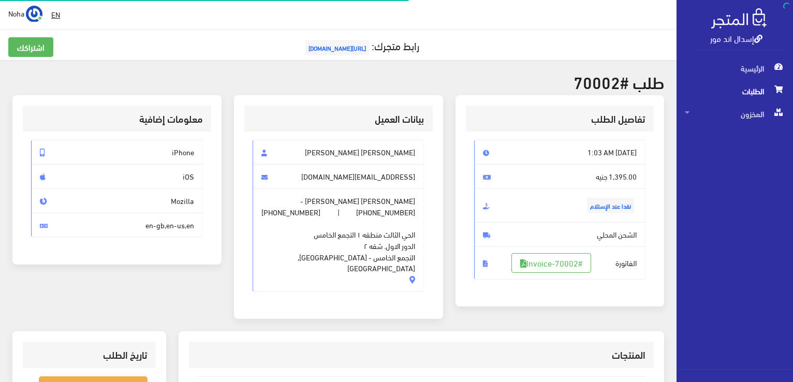
scroll to position [310, 0]
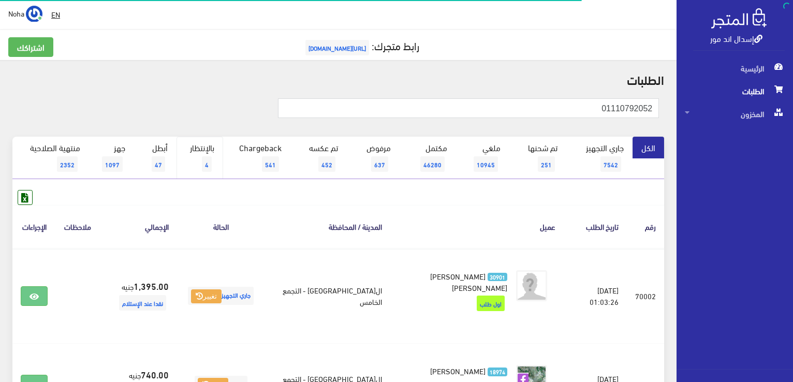
click at [194, 162] on link "بالإنتظار 4" at bounding box center [199, 158] width 47 height 42
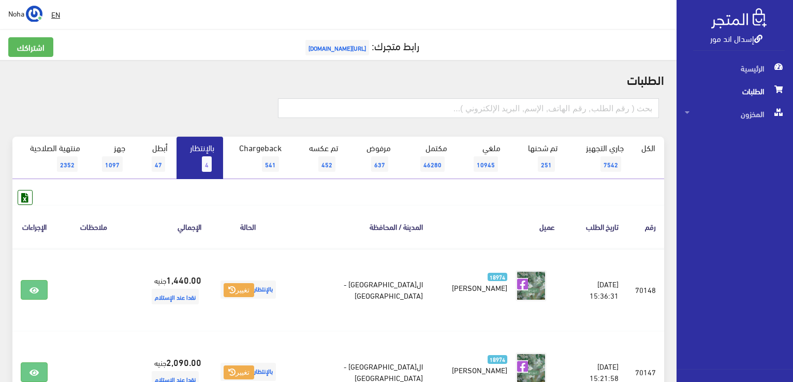
click at [203, 162] on span "4" at bounding box center [207, 164] width 10 height 16
click at [192, 160] on link "بالإنتظار 4" at bounding box center [199, 158] width 47 height 42
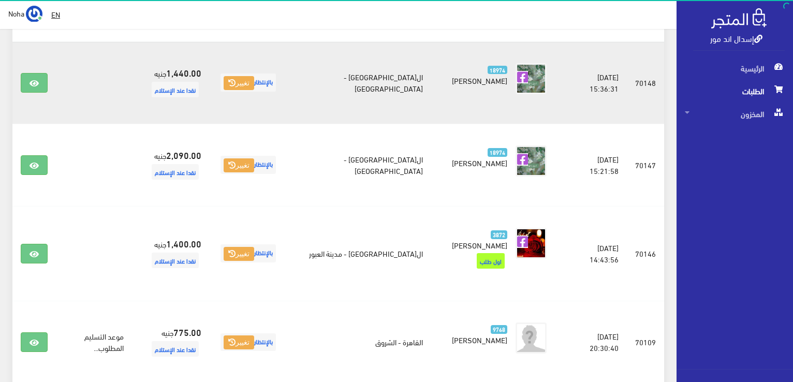
scroll to position [155, 0]
